Goal: Find specific page/section: Locate item on page

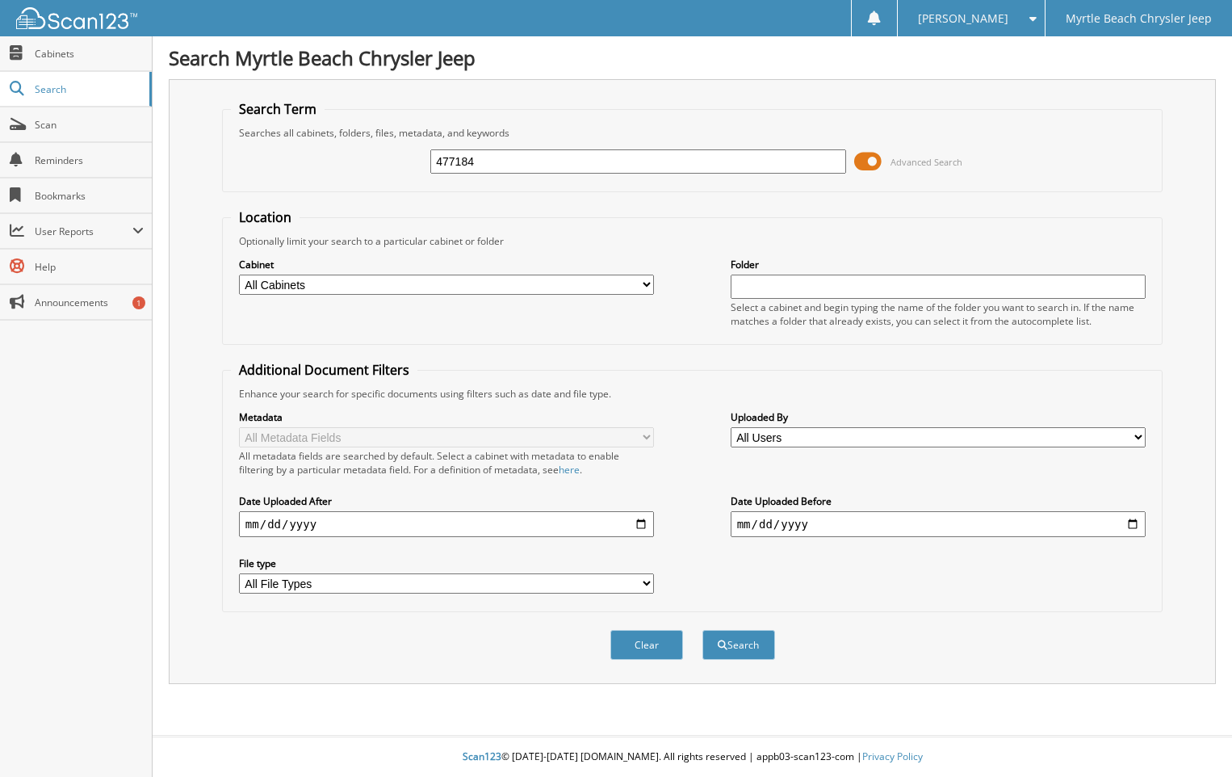
type input "477184"
click at [702, 630] on button "Search" at bounding box center [738, 645] width 73 height 30
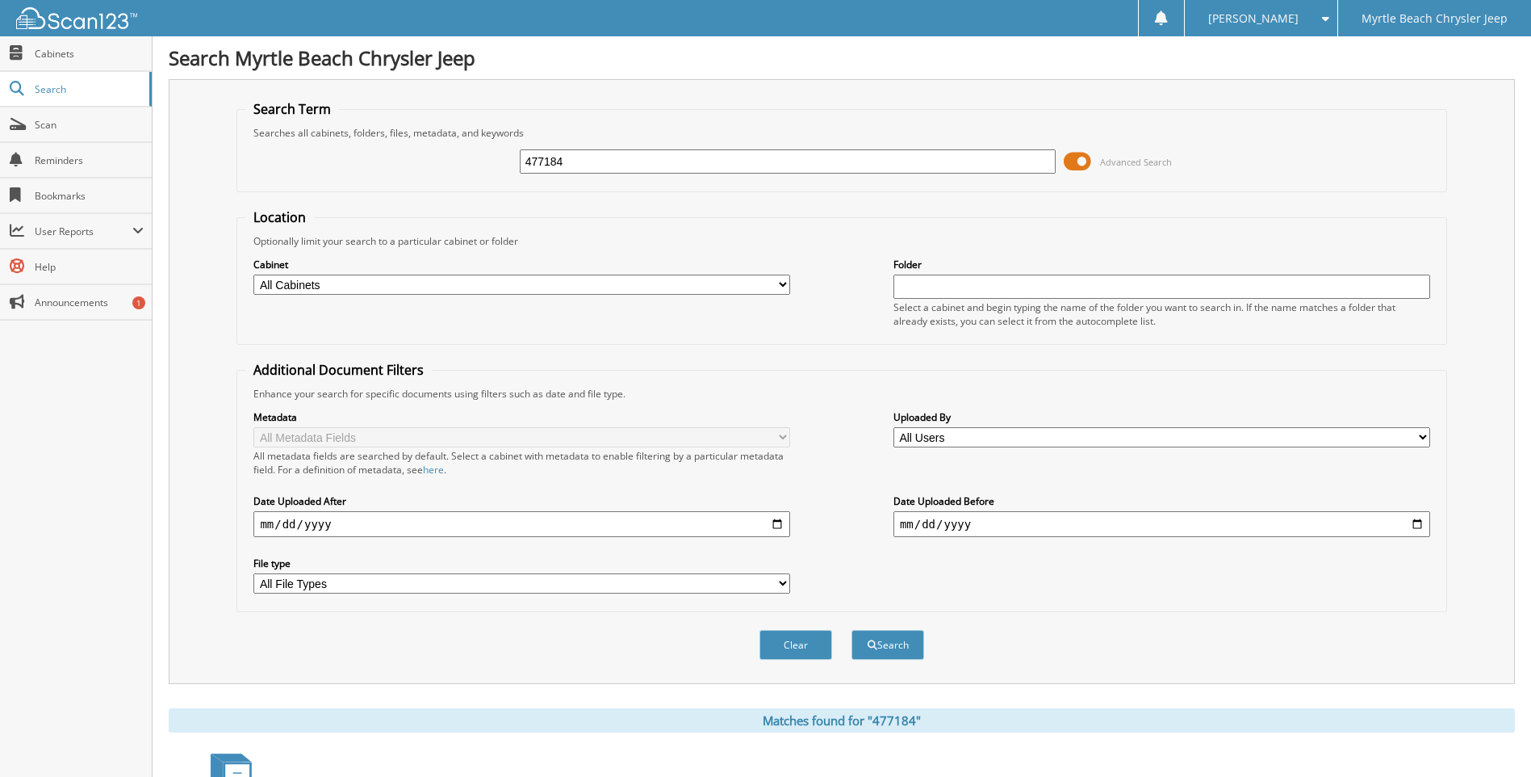
click at [781, 283] on select "All Cabinets CJ - FORMS CJ - PARTS INVOICES (3 YEARS) CJ - SERVICE RO (3 YEARS)…" at bounding box center [521, 284] width 537 height 20
select select "3894"
click at [253, 274] on select "All Cabinets CJ - FORMS CJ - PARTS INVOICES (3 YEARS) CJ - SERVICE RO (3 YEARS)…" at bounding box center [521, 284] width 537 height 20
click at [892, 645] on button "Search" at bounding box center [888, 645] width 73 height 30
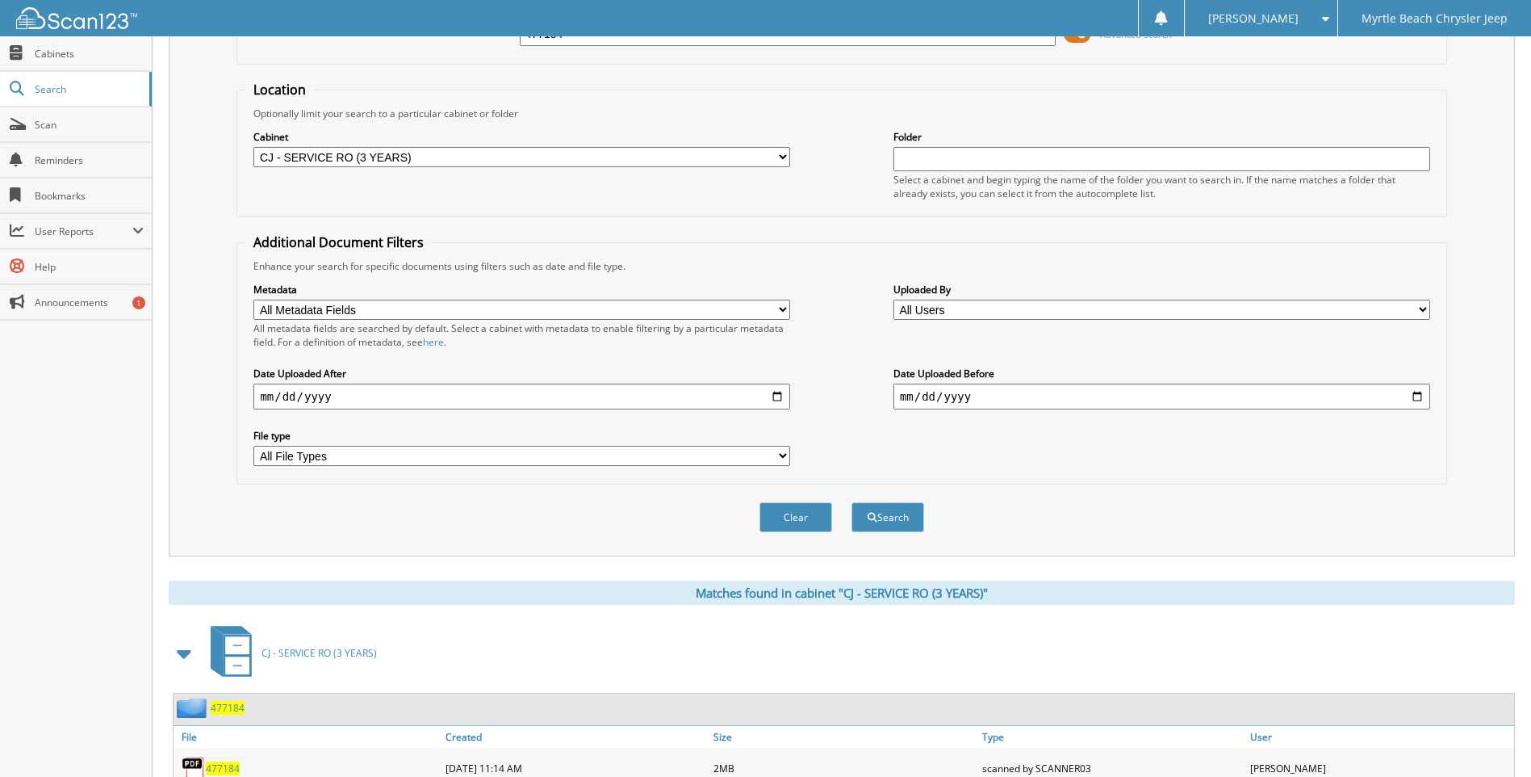
scroll to position [189, 0]
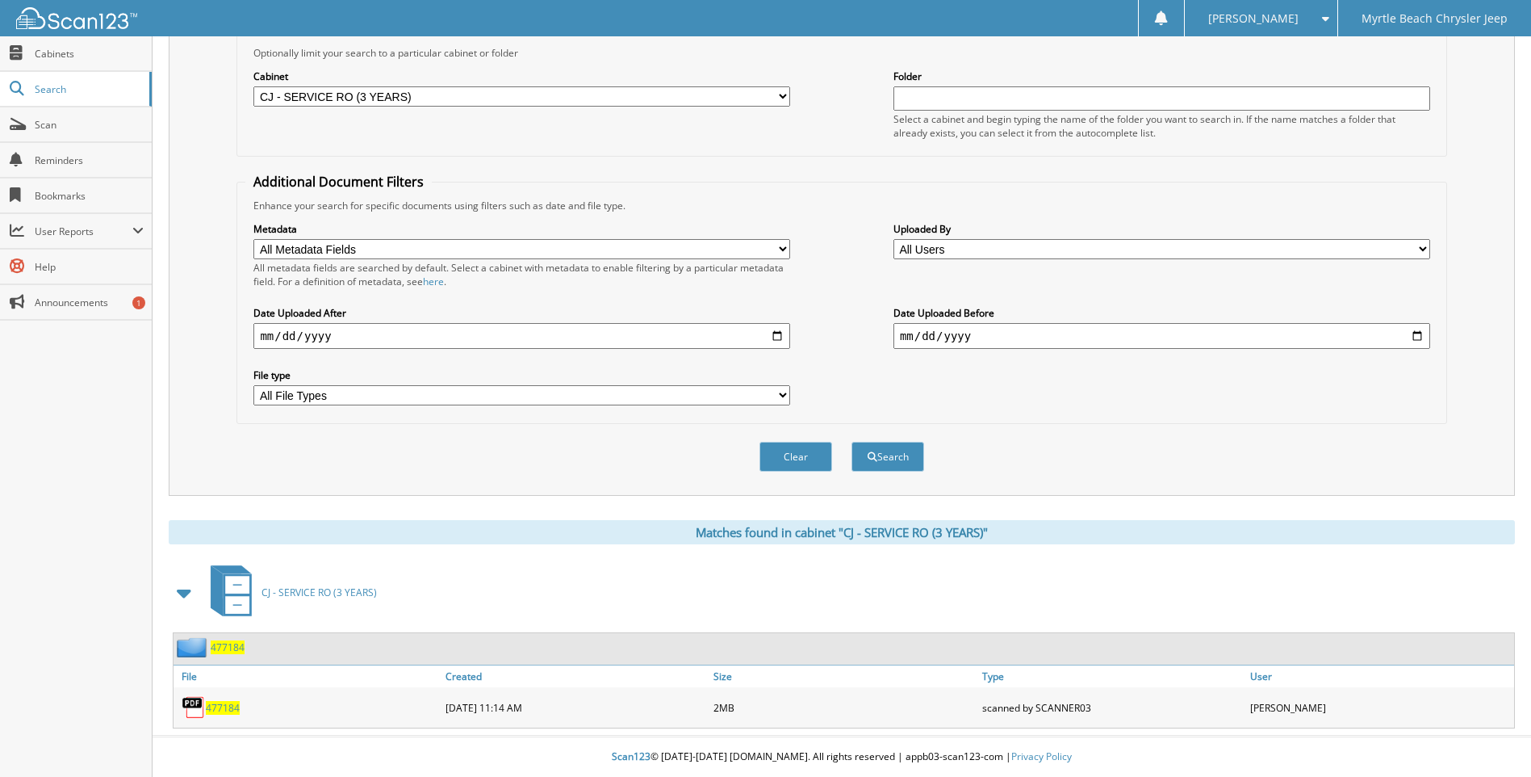
click at [222, 706] on span "477184" at bounding box center [223, 708] width 34 height 14
